Goal: Task Accomplishment & Management: Manage account settings

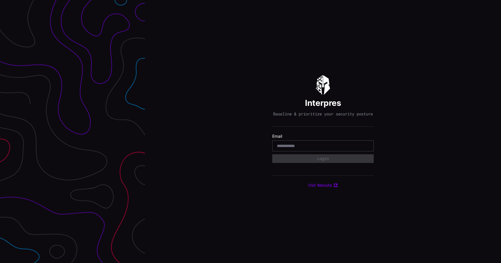
type input "**********"
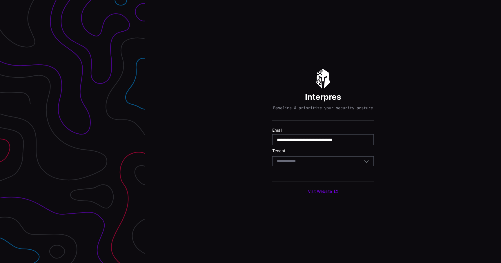
click at [318, 164] on div "Select Tenant" at bounding box center [320, 160] width 87 height 5
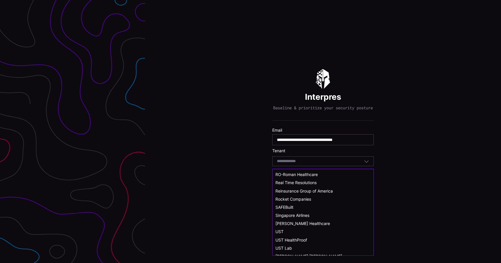
scroll to position [307, 0]
click at [313, 192] on span "Reinsurance Group of America" at bounding box center [303, 190] width 57 height 5
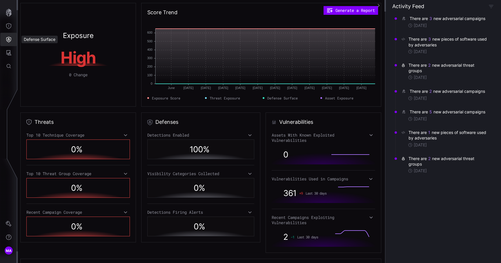
click at [14, 43] on button "Defense Surface" at bounding box center [8, 39] width 17 height 13
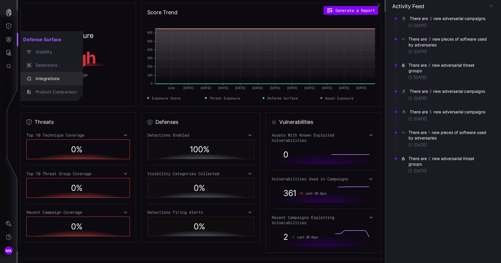
click at [50, 72] on button "Integrations" at bounding box center [51, 78] width 63 height 13
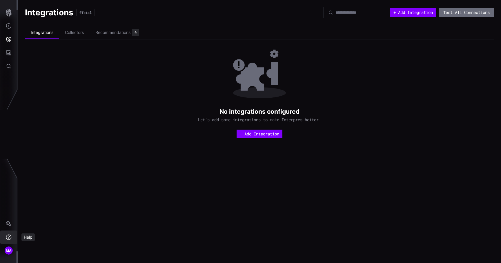
click at [10, 234] on button "Help" at bounding box center [8, 236] width 17 height 13
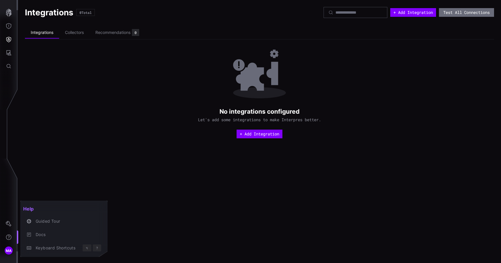
click at [10, 224] on div at bounding box center [250, 131] width 501 height 263
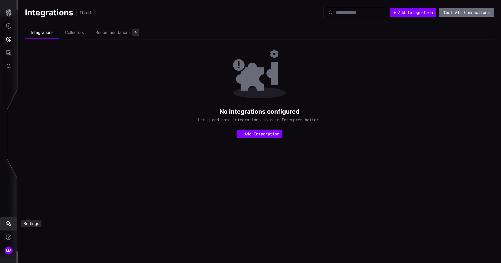
click at [10, 224] on icon "Settings" at bounding box center [9, 224] width 6 height 6
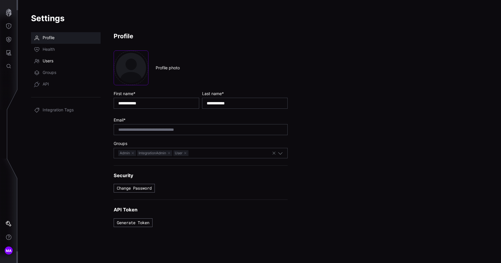
click at [63, 61] on link "Users" at bounding box center [66, 61] width 70 height 12
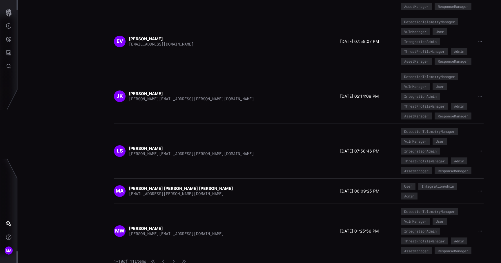
scroll to position [321, 0]
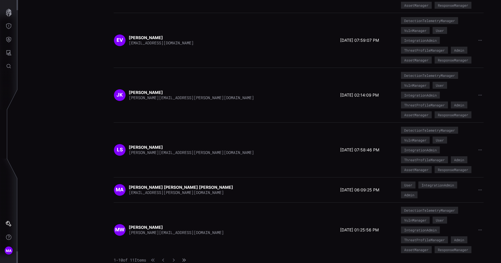
click at [186, 258] on icon "button" at bounding box center [184, 260] width 4 height 4
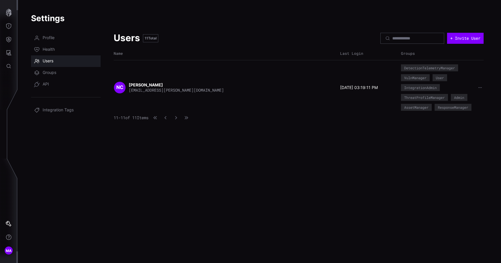
click at [52, 63] on span "Users" at bounding box center [48, 61] width 11 height 6
click at [167, 119] on div "11 - 11 of 11 Items" at bounding box center [152, 118] width 76 height 6
click at [167, 117] on icon "button" at bounding box center [165, 118] width 4 height 4
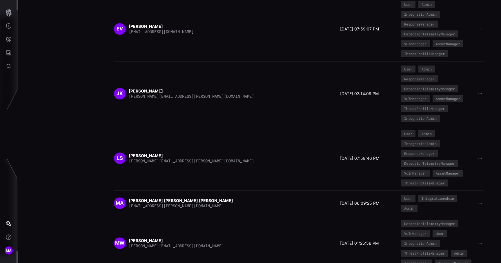
scroll to position [370, 0]
